Goal: Information Seeking & Learning: Check status

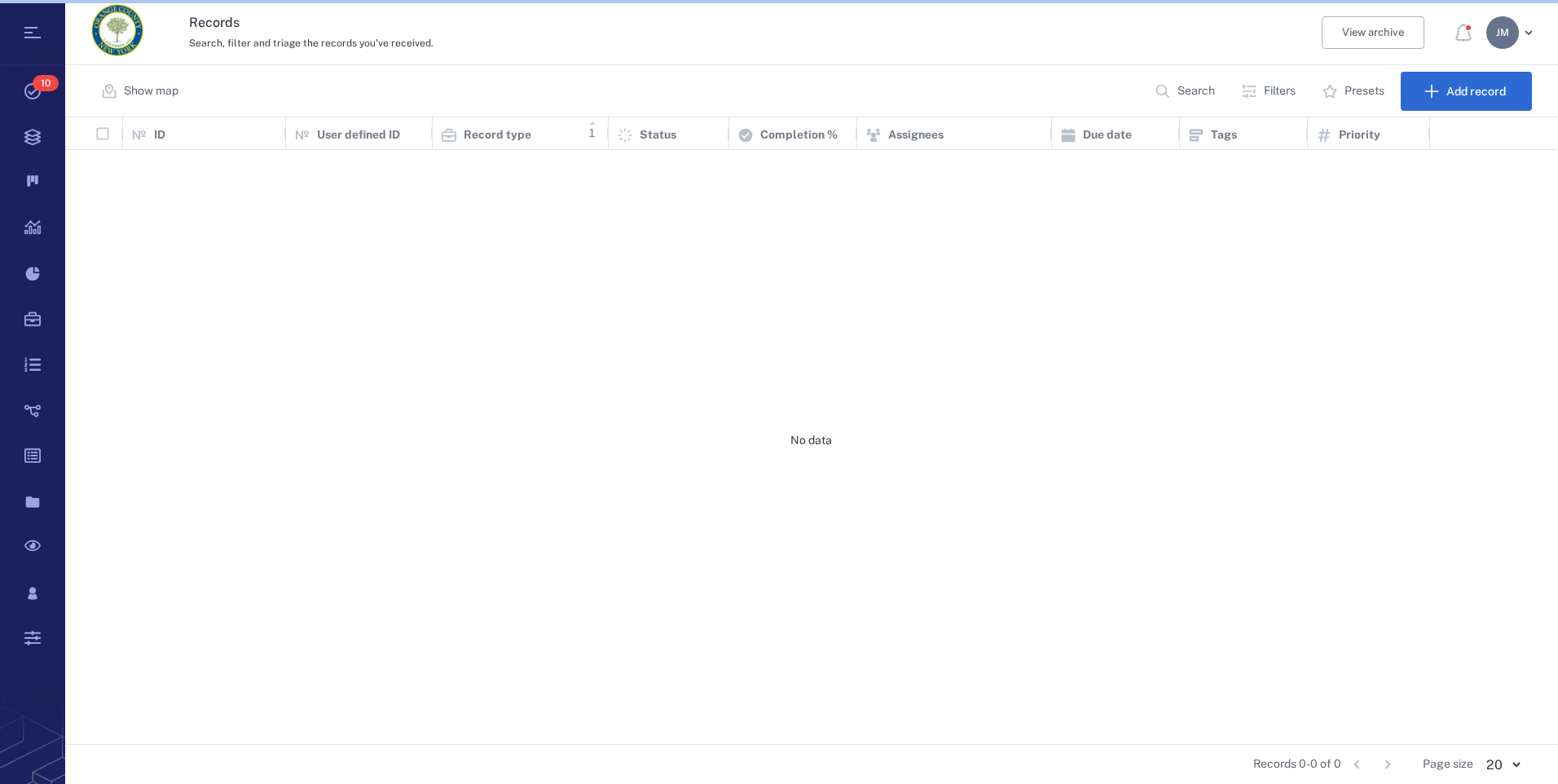
scroll to position [614, 1480]
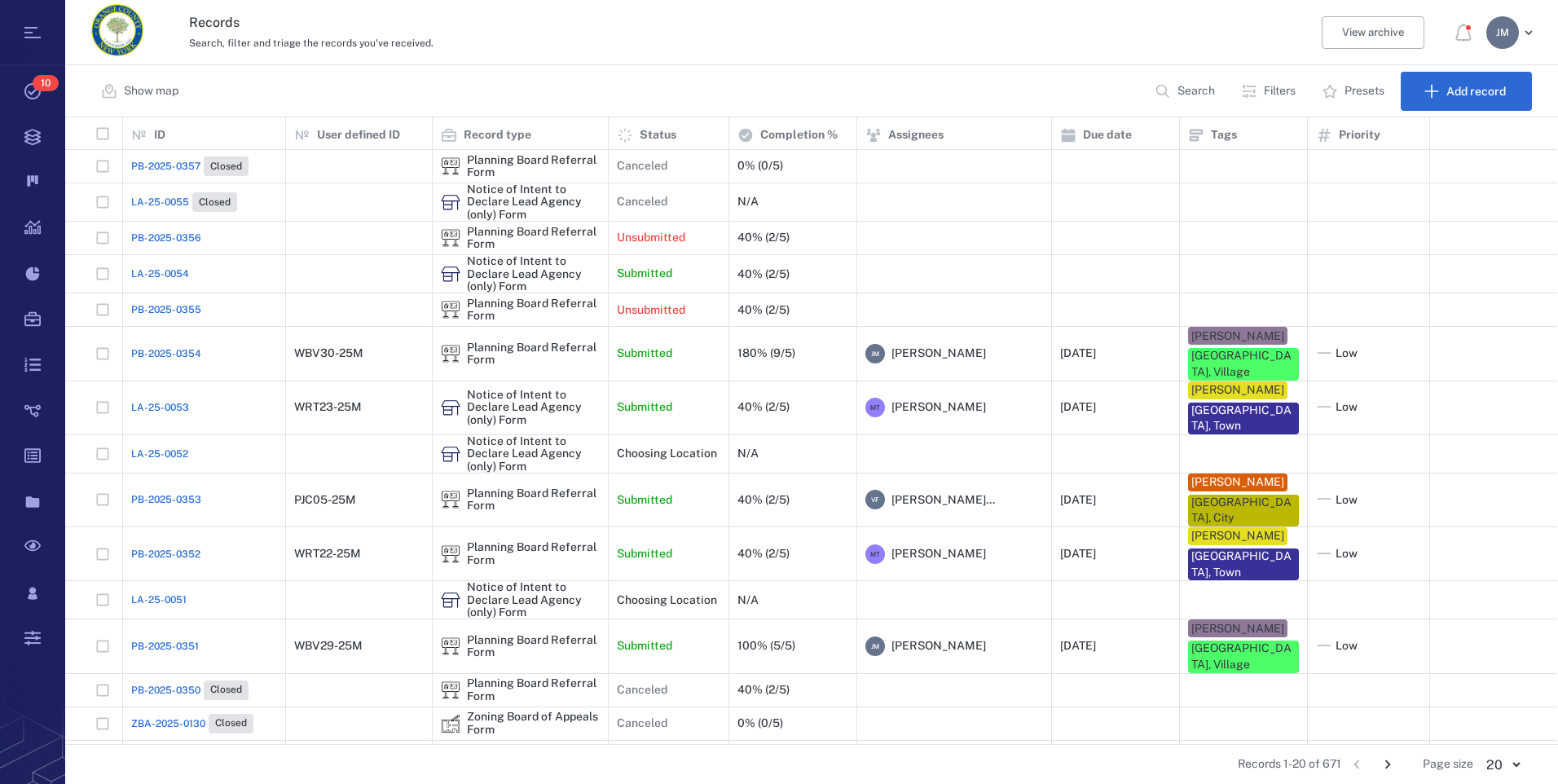
click at [1293, 83] on p "Filters" at bounding box center [1279, 90] width 32 height 16
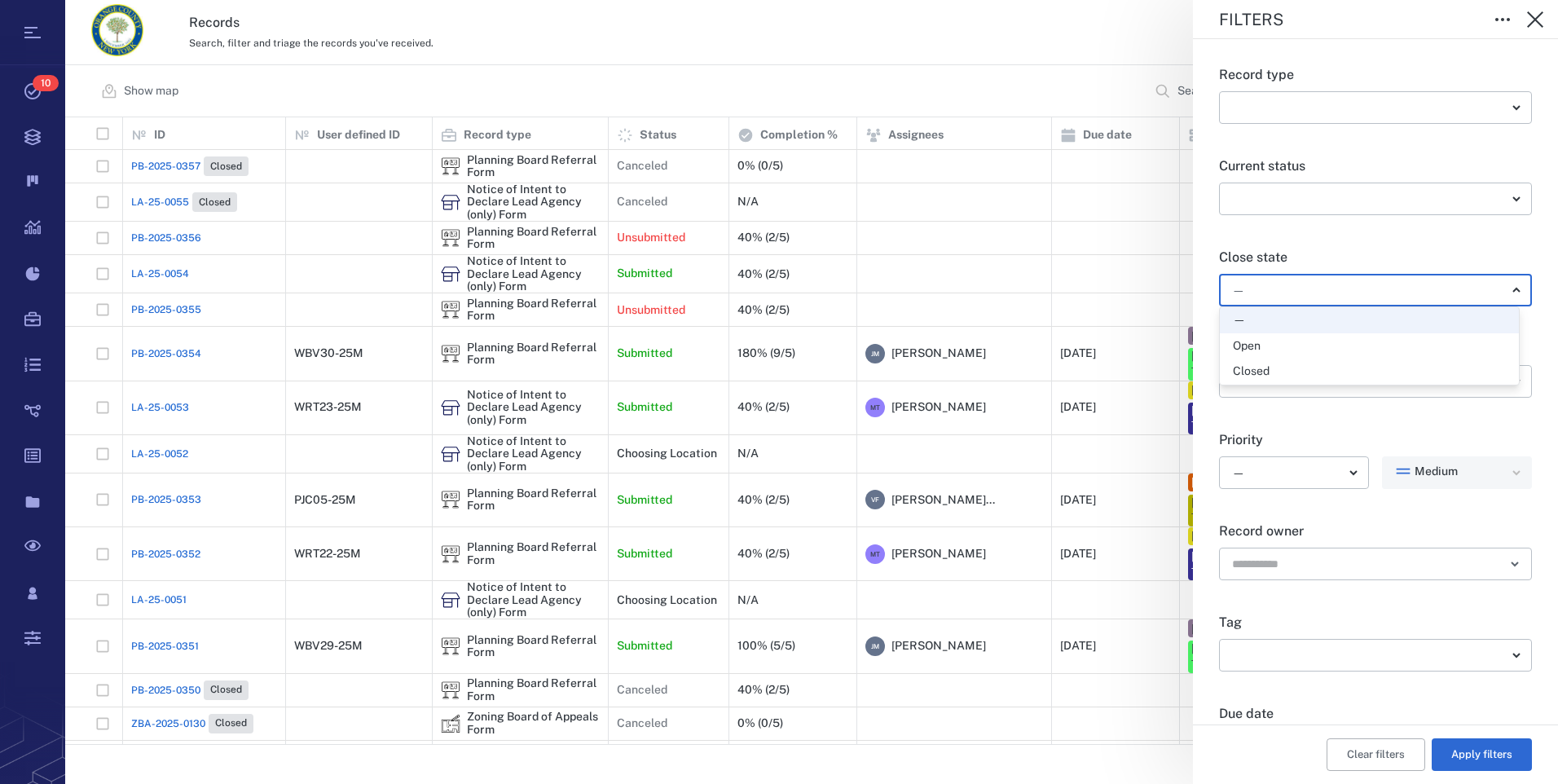
click at [1284, 285] on body "Tasks 10 Records Boards Dashboard Reports Record types Guide steps Rules Form b…" at bounding box center [779, 392] width 1558 height 784
click at [1277, 340] on div "Open" at bounding box center [1369, 346] width 273 height 16
type input "*****"
click at [1456, 755] on button "Apply filters" at bounding box center [1481, 754] width 100 height 32
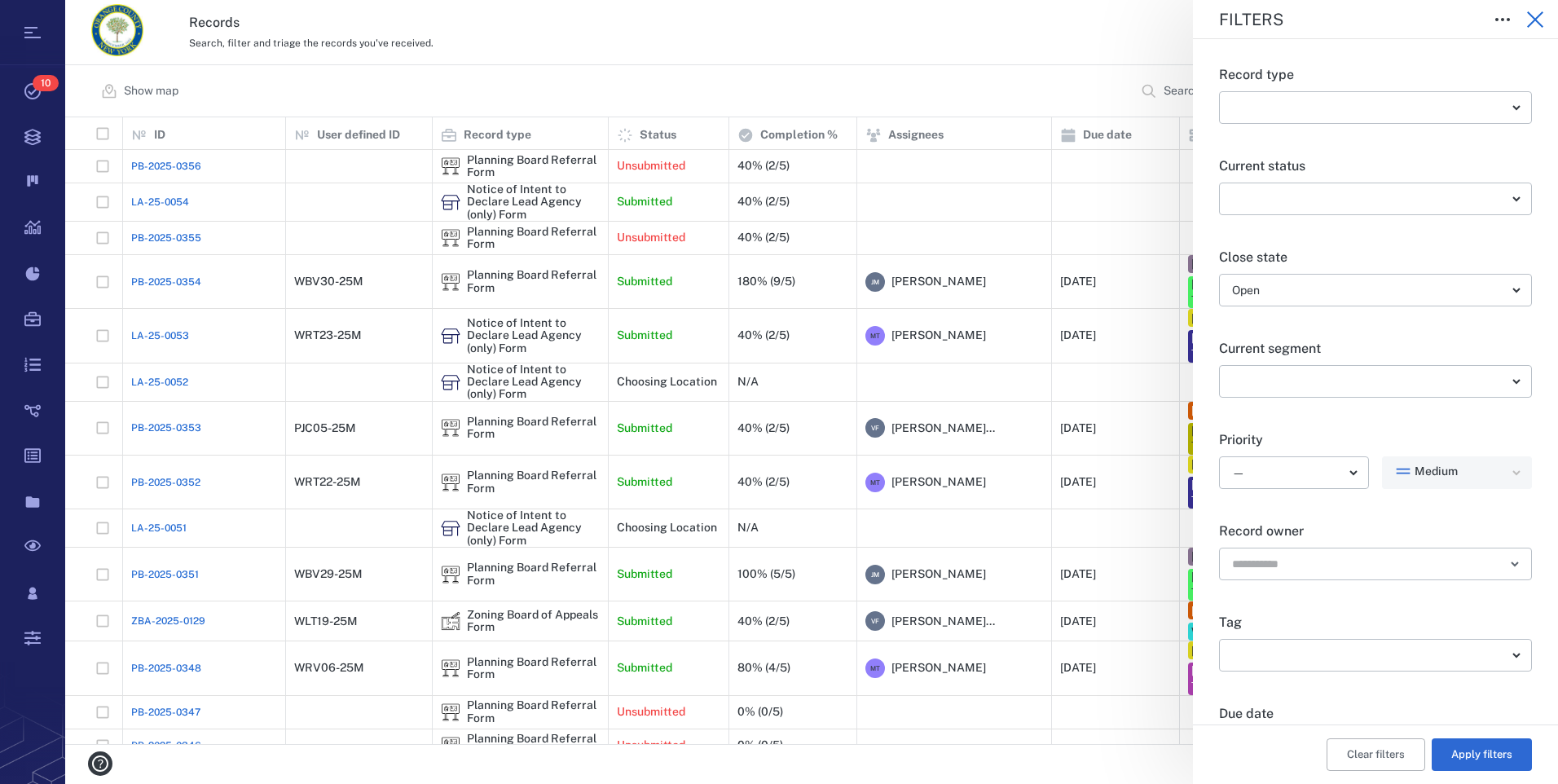
click at [1534, 14] on icon "button" at bounding box center [1535, 19] width 20 height 20
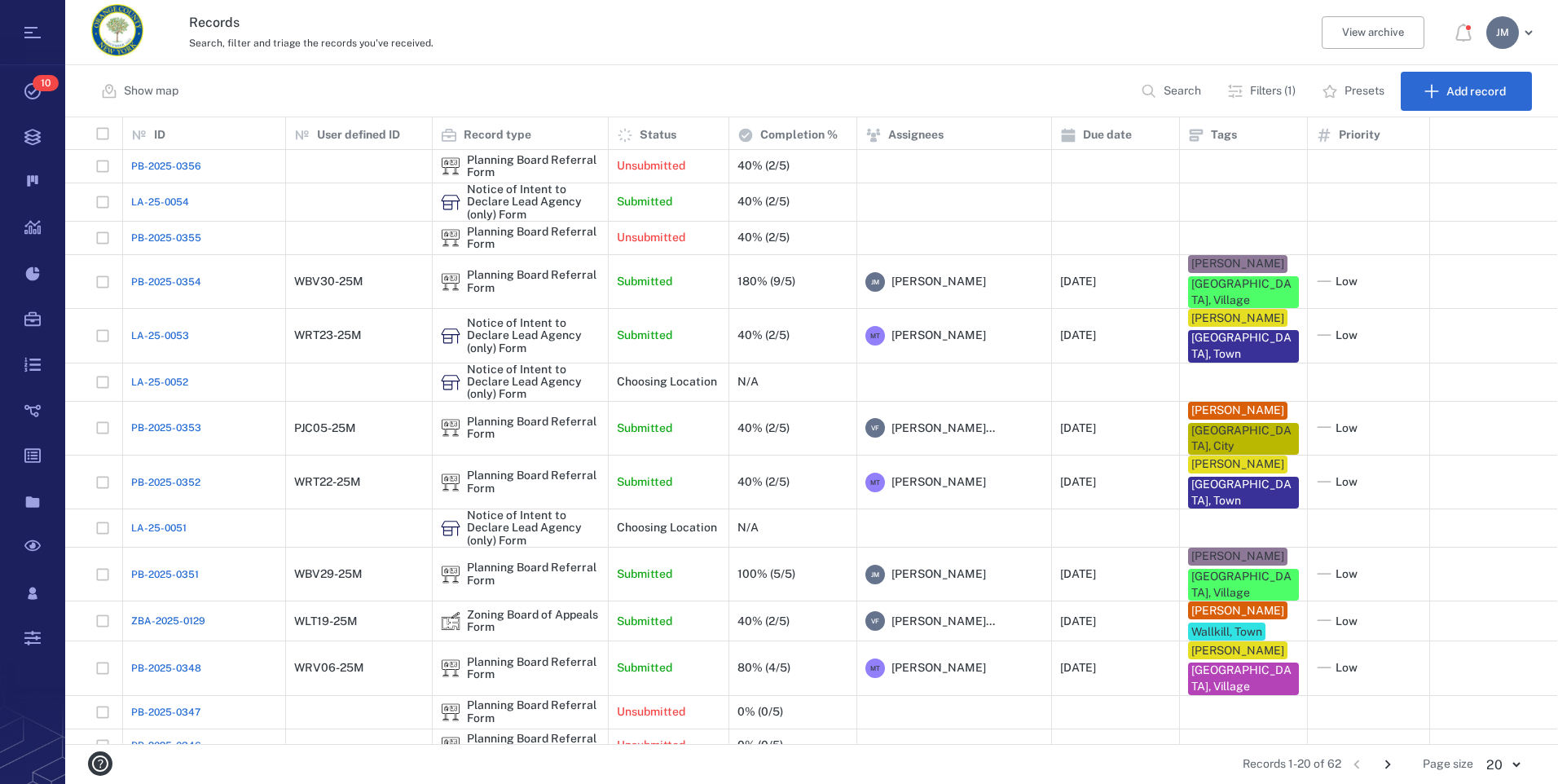
click at [1391, 762] on icon "Go to next page" at bounding box center [1387, 764] width 18 height 18
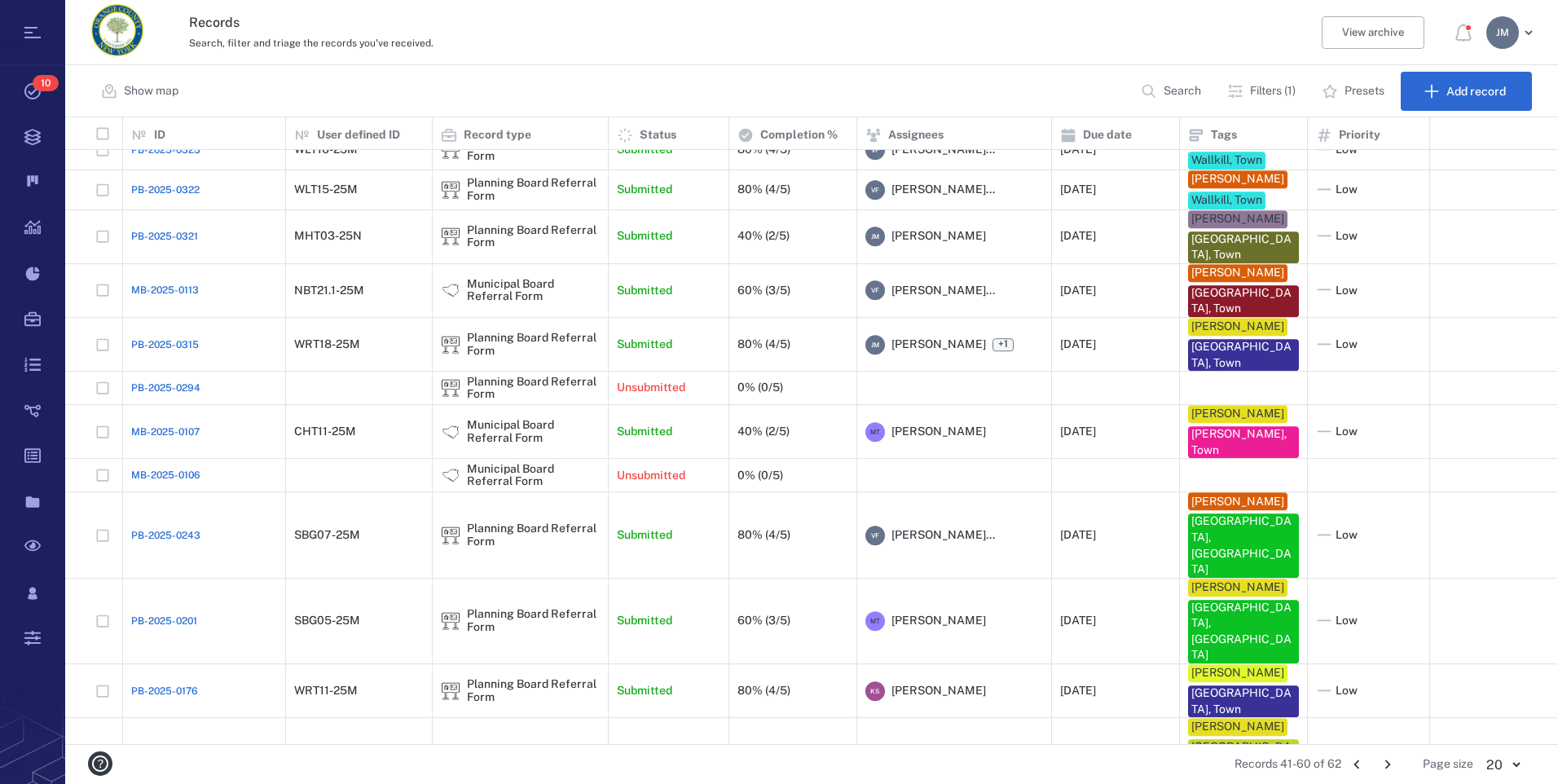
scroll to position [172, 0]
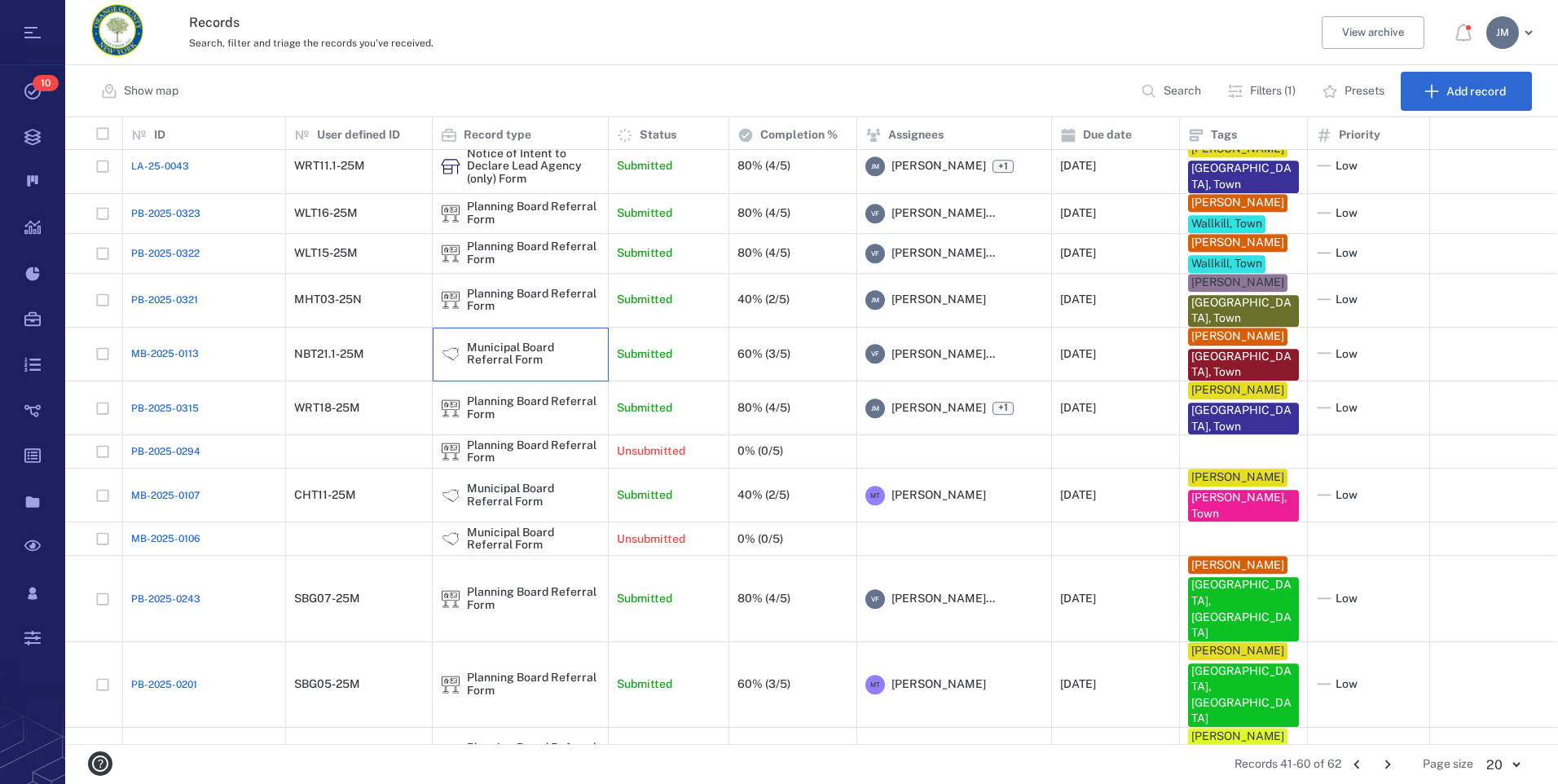
click at [498, 357] on div "Municipal Board Referral Form" at bounding box center [533, 354] width 133 height 26
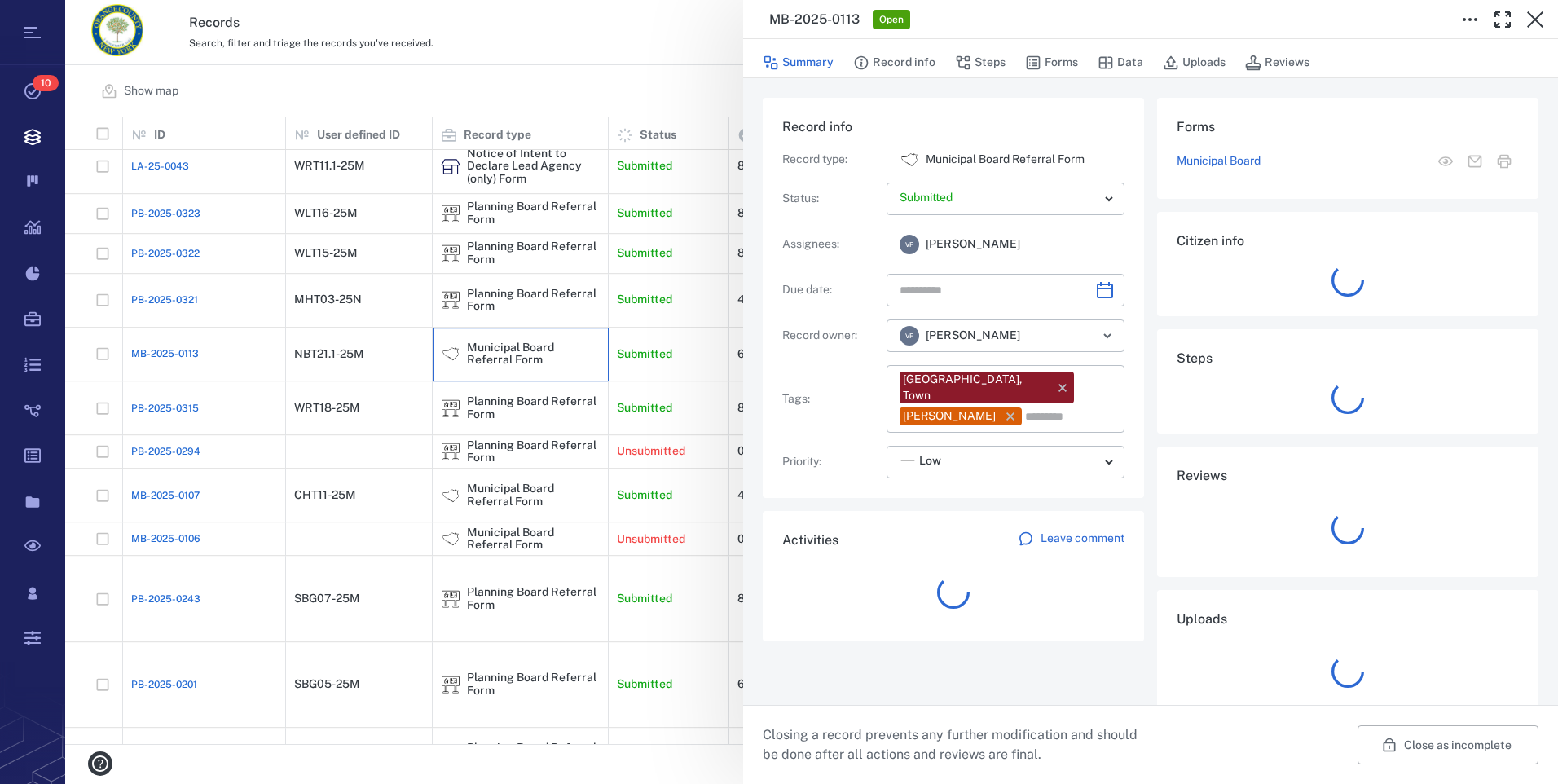
type input "**********"
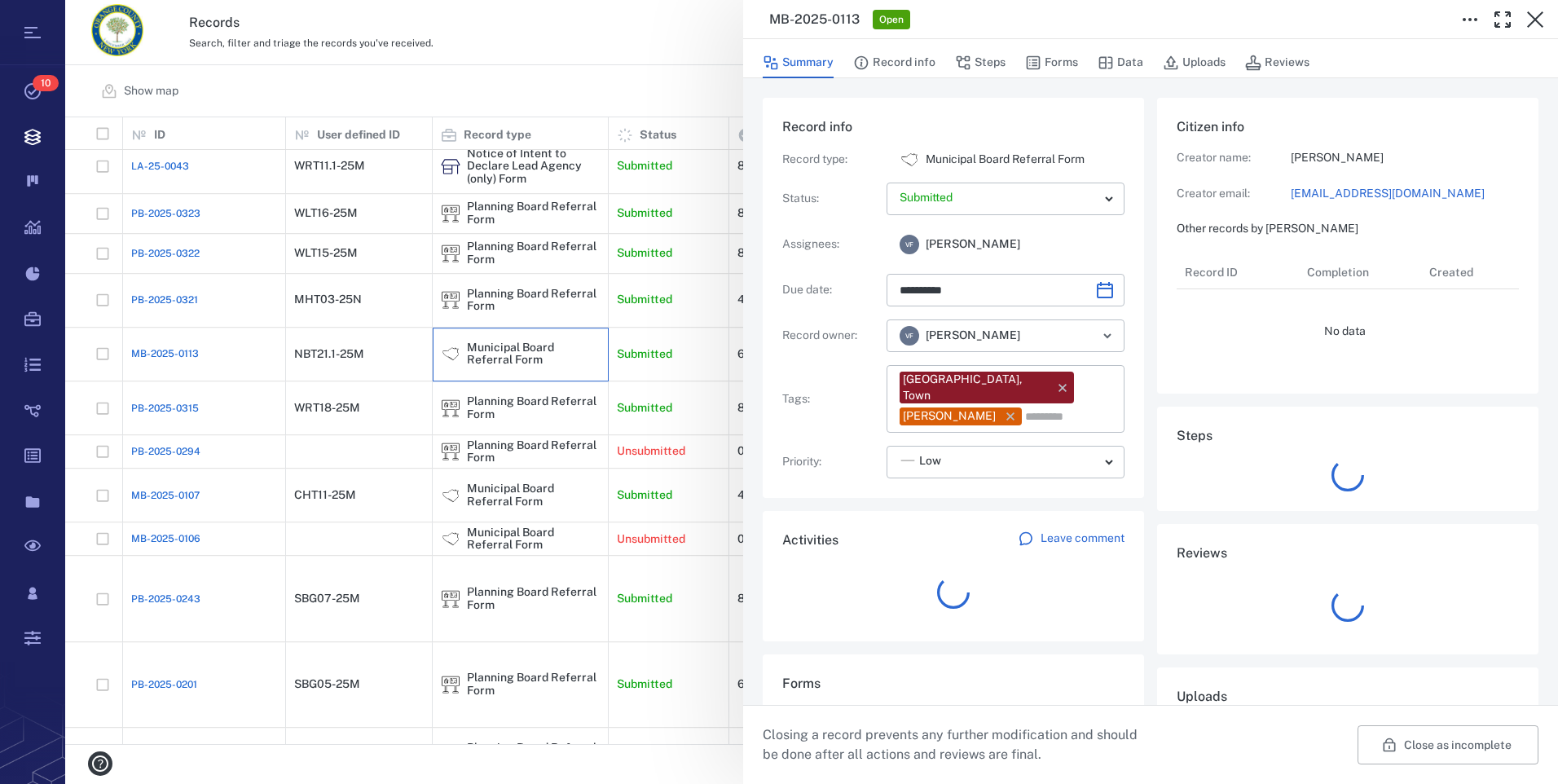
scroll to position [261, 311]
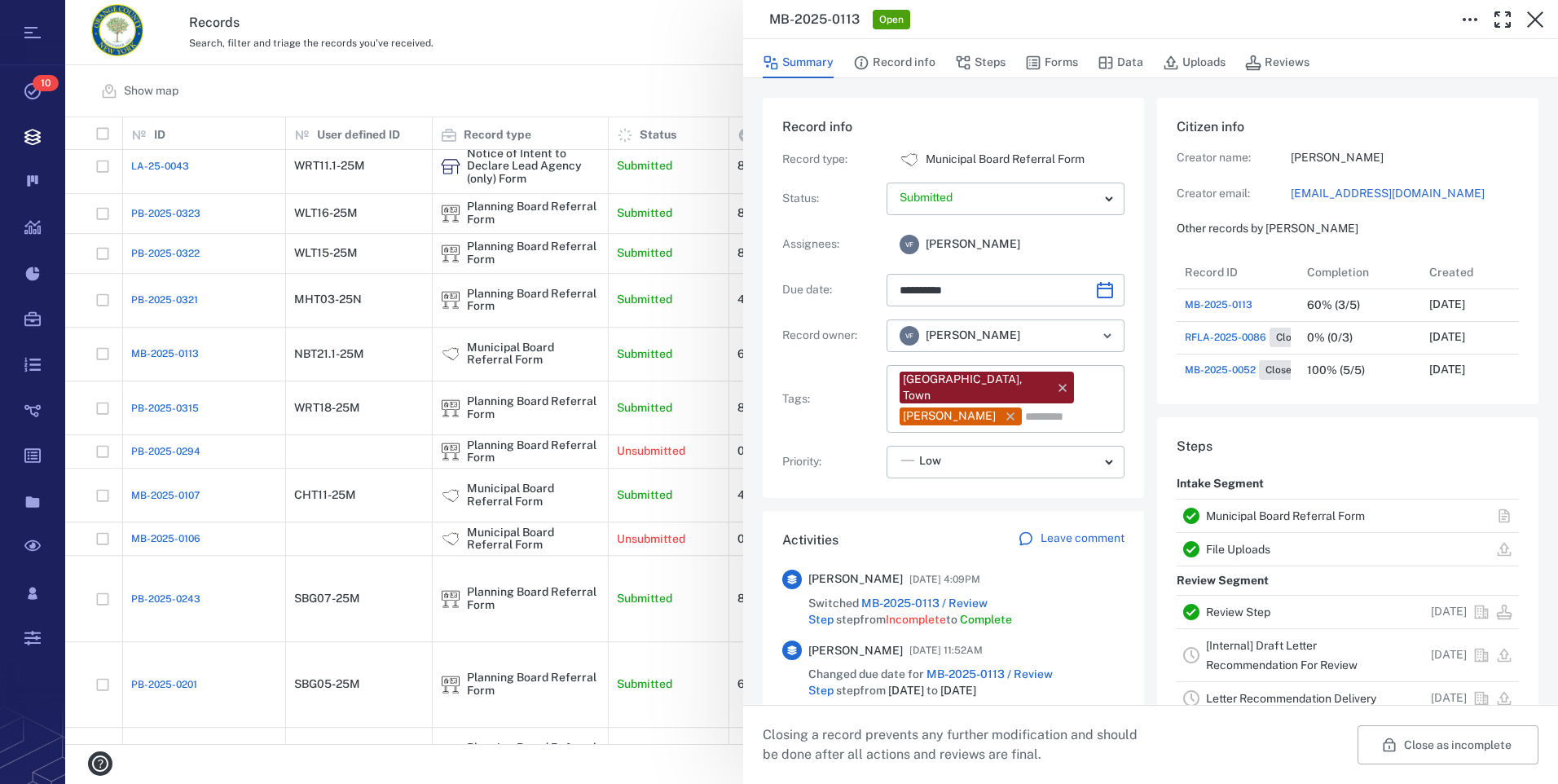
click at [1253, 643] on link "[Internal] Draft Letter Recommendation For Review" at bounding box center [1282, 655] width 152 height 32
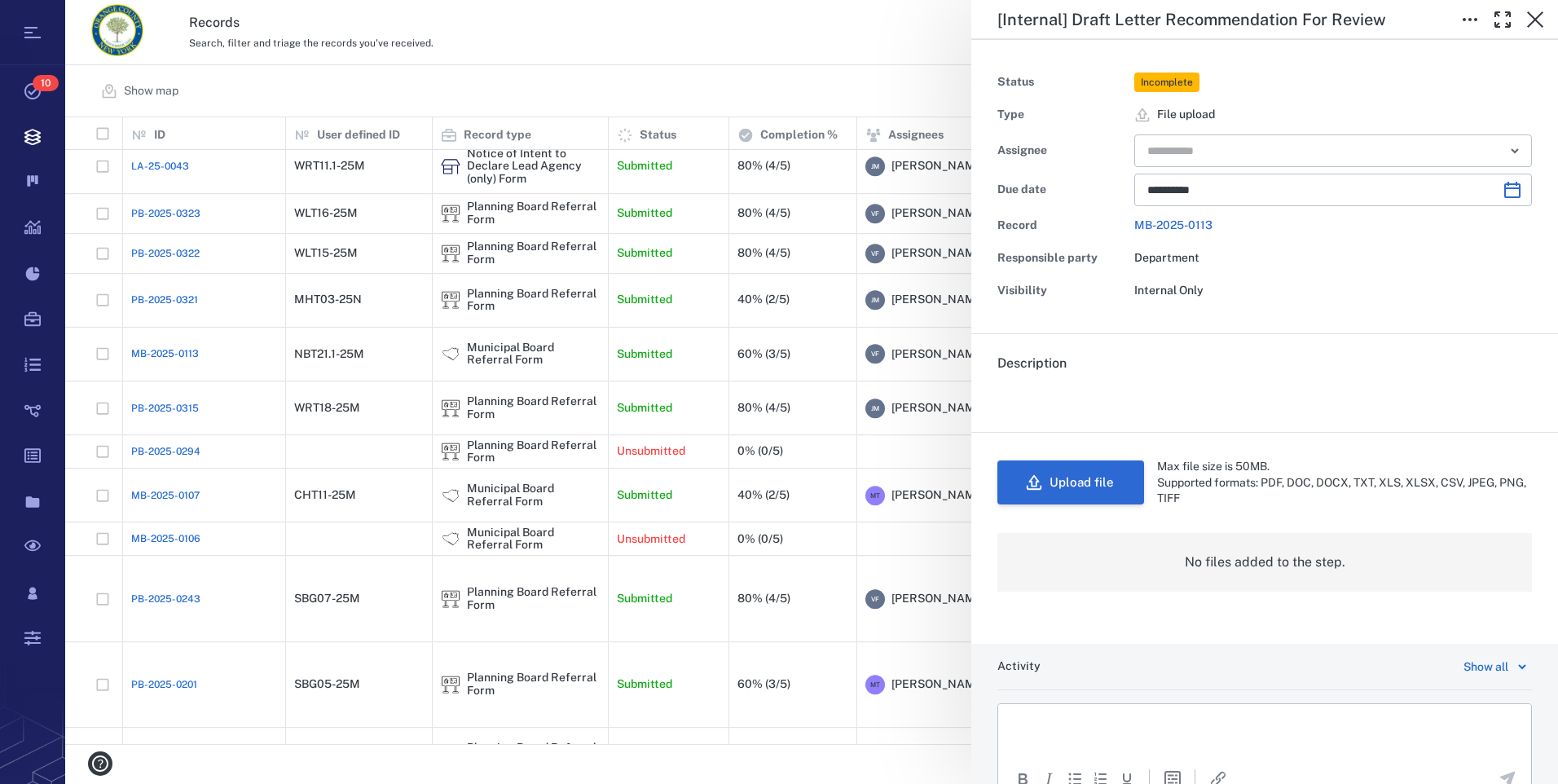
click at [1111, 491] on button "Upload file" at bounding box center [1071, 483] width 147 height 44
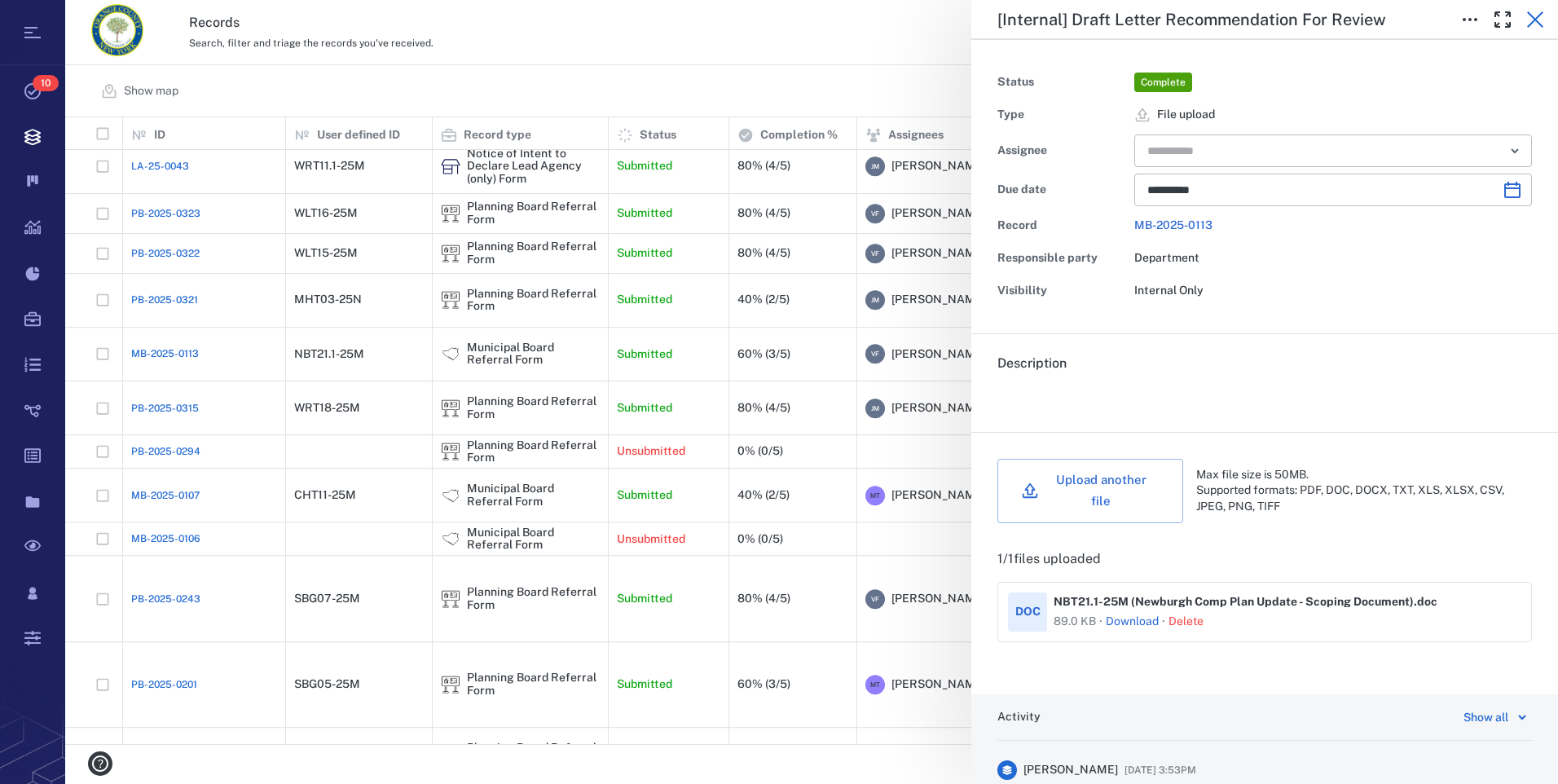
click at [1534, 12] on icon "button" at bounding box center [1535, 19] width 20 height 20
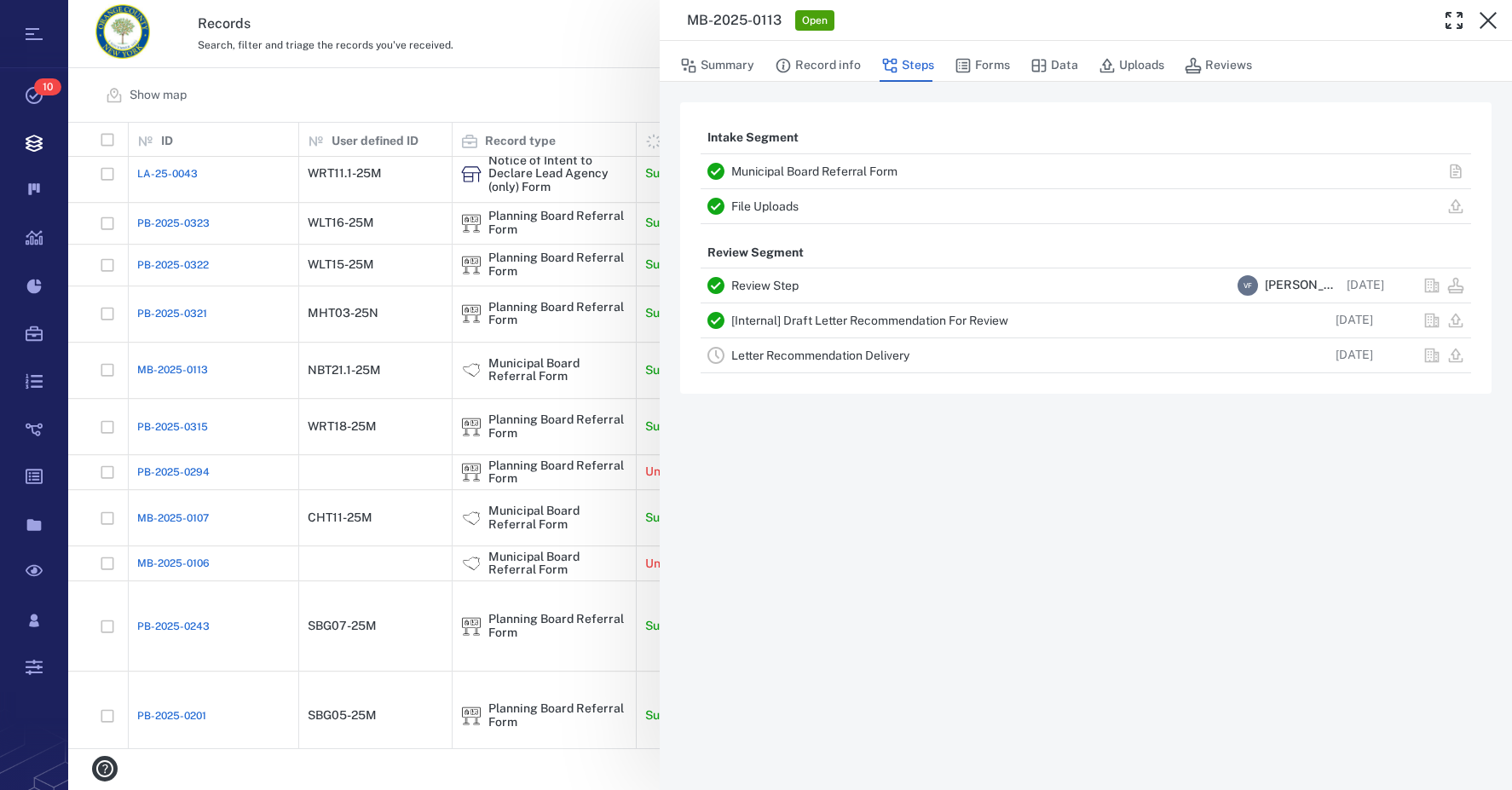
scroll to position [613, 1430]
click at [1484, 28] on icon "button" at bounding box center [1488, 20] width 21 height 21
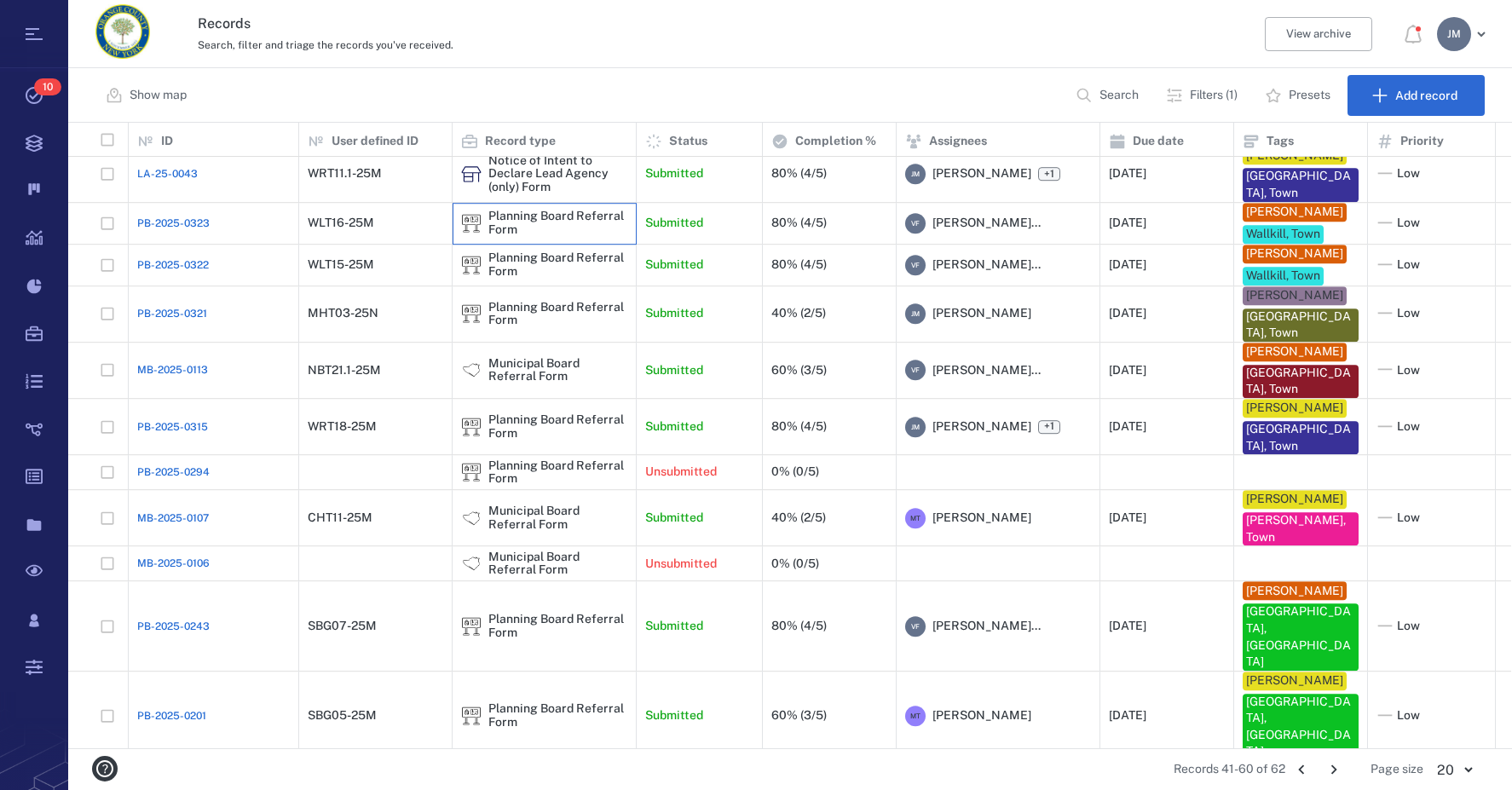
click at [509, 232] on div "Planning Board Referral Form" at bounding box center [558, 223] width 139 height 27
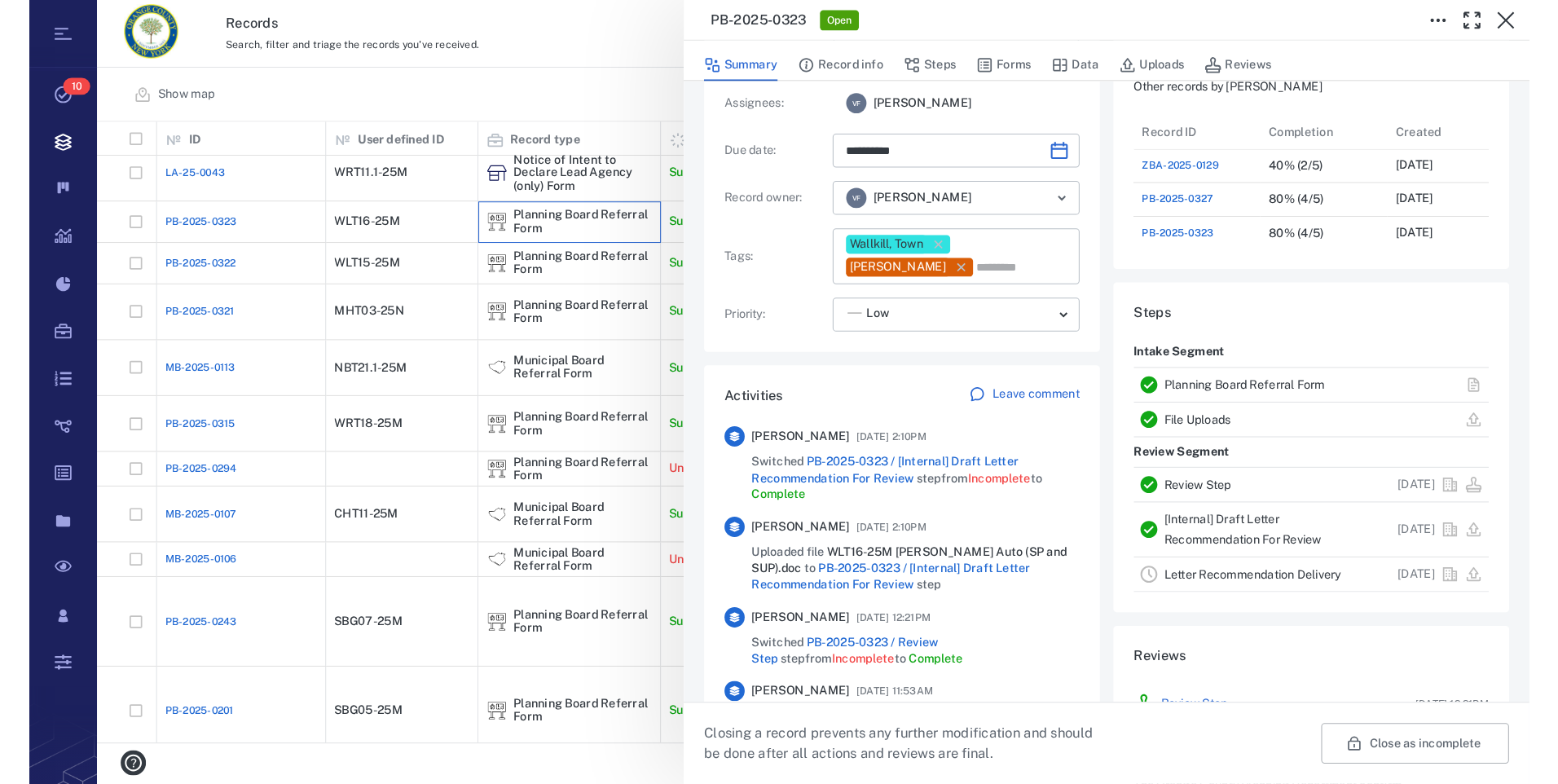
scroll to position [163, 0]
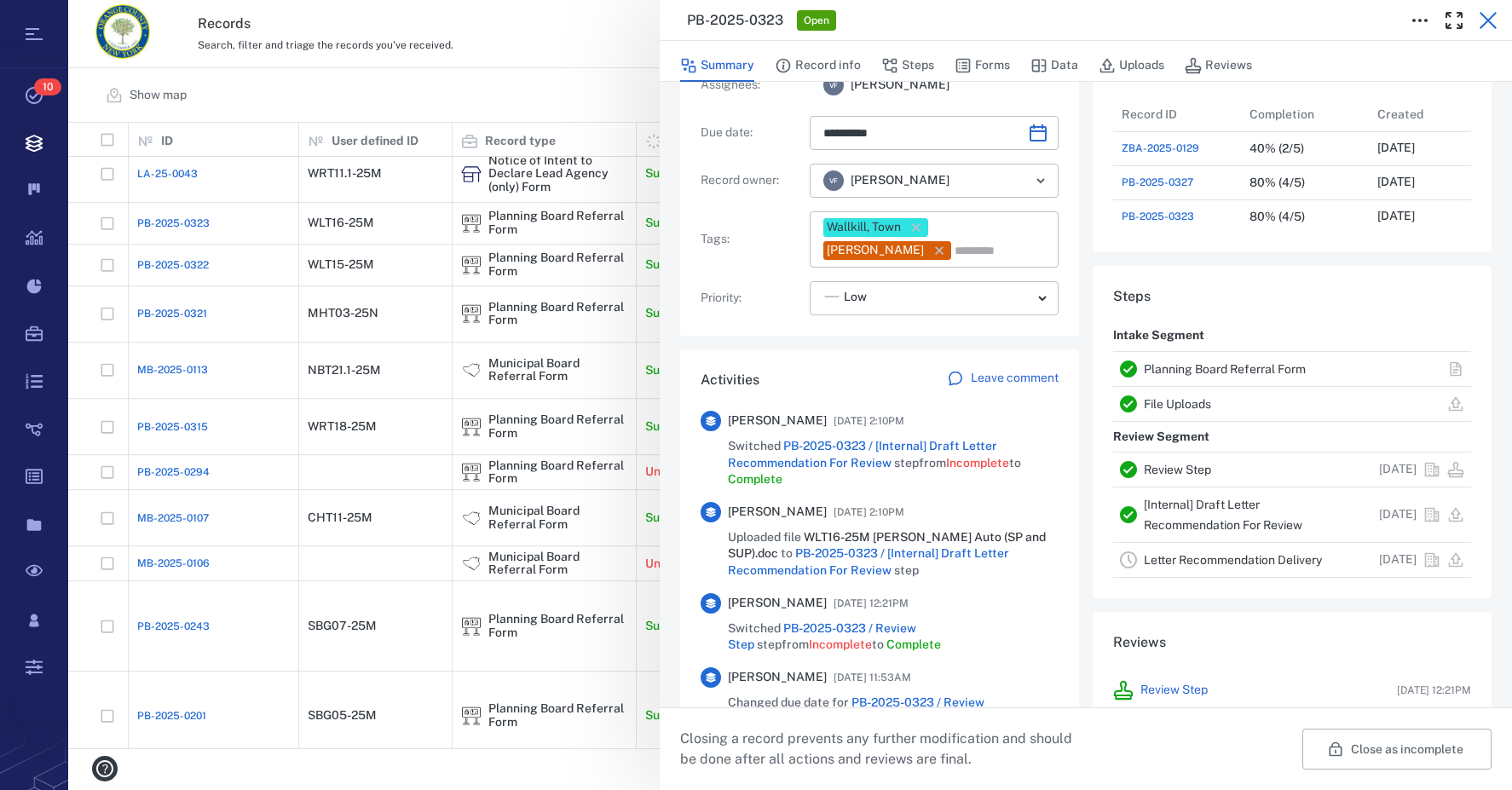
click at [1494, 21] on icon "button" at bounding box center [1488, 20] width 21 height 21
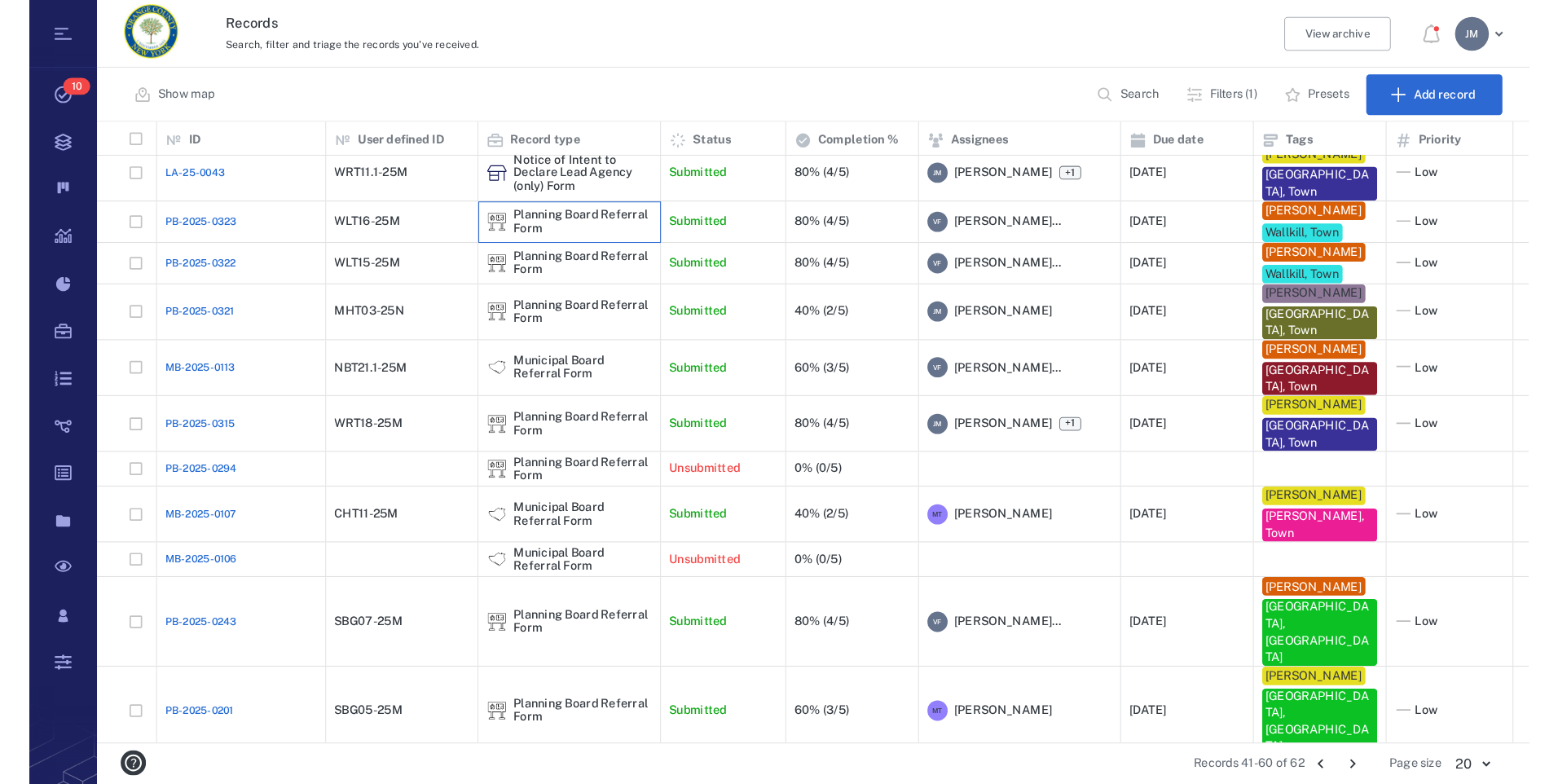
scroll to position [614, 1480]
